Goal: Check status: Check status

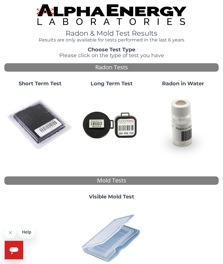
click at [37, 121] on img at bounding box center [40, 124] width 67 height 67
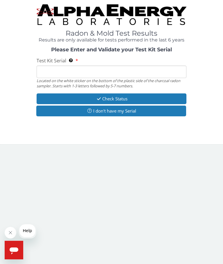
click at [48, 74] on input "Test Kit Serial Located on the white sticker on the bottom of the plastic side …" at bounding box center [112, 72] width 150 height 12
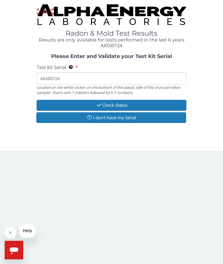
type input "AA500724"
click at [125, 105] on button "Check Status" at bounding box center [112, 105] width 150 height 11
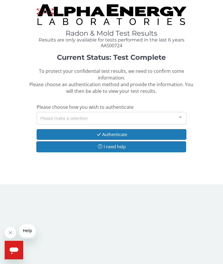
click at [179, 112] on div at bounding box center [180, 117] width 12 height 11
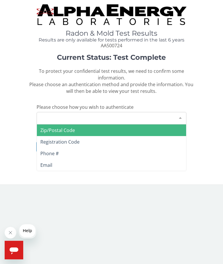
click at [124, 124] on span "Zip/Postal Code" at bounding box center [111, 130] width 149 height 12
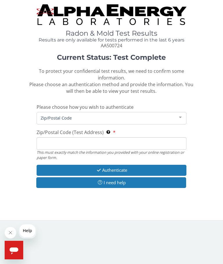
click at [83, 115] on span "Zip/Postal Code" at bounding box center [106, 118] width 135 height 6
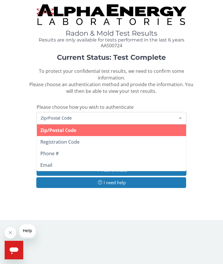
click at [108, 115] on span "Zip/Postal Code" at bounding box center [106, 118] width 135 height 6
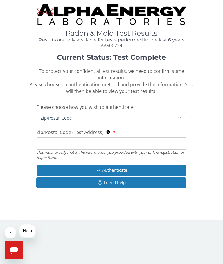
click at [175, 112] on div at bounding box center [180, 117] width 12 height 11
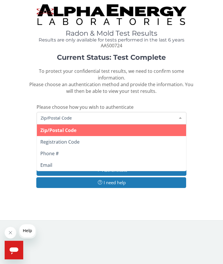
click at [178, 112] on div at bounding box center [180, 117] width 12 height 11
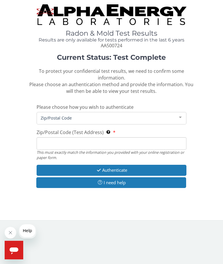
click at [96, 137] on input "Zip/Postal Code (Test Address) This must exactly match the information you prov…" at bounding box center [112, 143] width 150 height 12
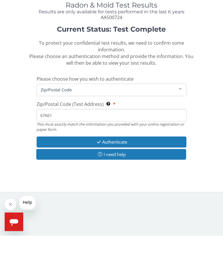
type input "67661"
click at [133, 165] on button "Authenticate" at bounding box center [112, 170] width 150 height 11
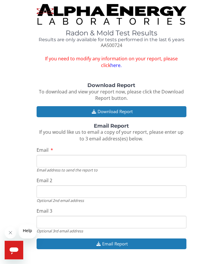
scroll to position [10, 0]
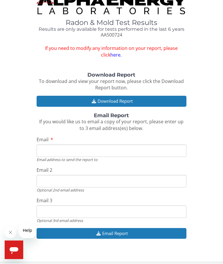
click at [76, 148] on input "Email" at bounding box center [112, 151] width 150 height 12
type input "[EMAIL_ADDRESS][DOMAIN_NAME]"
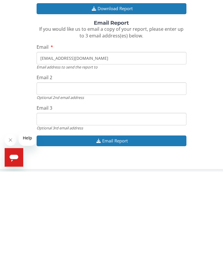
type input "[EMAIL_ADDRESS][DOMAIN_NAME]"
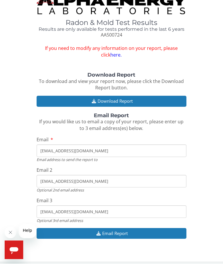
click at [120, 228] on button "Email Report" at bounding box center [112, 233] width 150 height 11
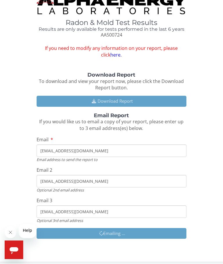
scroll to position [11, 0]
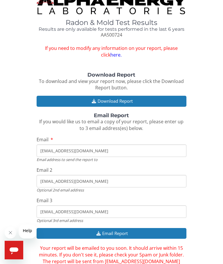
click at [139, 102] on button "Download Report" at bounding box center [112, 101] width 150 height 11
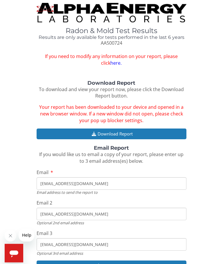
scroll to position [3, 0]
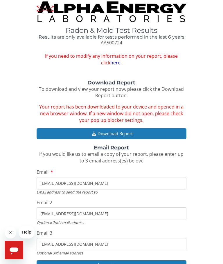
click at [113, 132] on button "Download Report" at bounding box center [112, 133] width 150 height 11
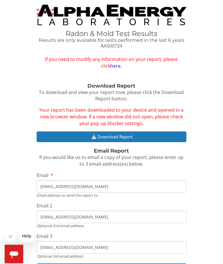
scroll to position [0, 0]
